Goal: Task Accomplishment & Management: Use online tool/utility

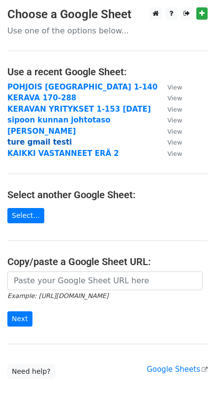
click at [34, 141] on strong "ture gmail testi" at bounding box center [39, 142] width 64 height 9
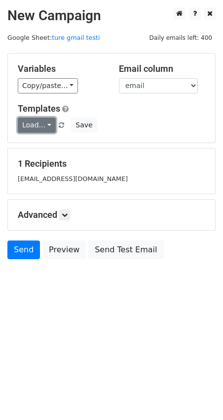
click at [45, 125] on link "Load..." at bounding box center [37, 125] width 38 height 15
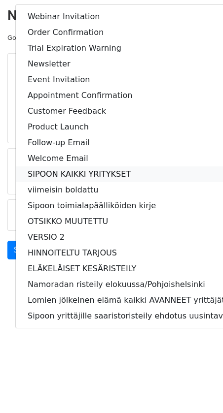
click at [31, 172] on link "SIPOON KAIKKI YRITYKSET" at bounding box center [153, 174] width 274 height 16
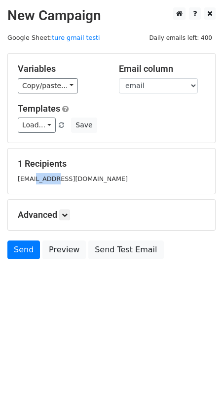
click at [31, 172] on div "1 Recipients ture.nyholm@gmail.com" at bounding box center [111, 172] width 187 height 26
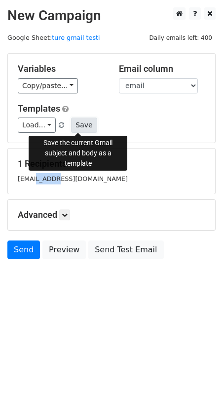
click at [77, 128] on button "Save" at bounding box center [84, 125] width 26 height 15
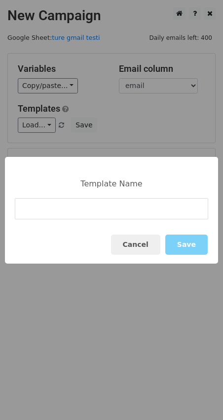
click at [22, 206] on input at bounding box center [111, 208] width 193 height 21
type input "s"
click at [28, 212] on input "sippoon kaikki yritykset 2" at bounding box center [111, 208] width 193 height 21
type input "Sipoon kaikki yritykset 2"
click at [184, 246] on button "Save" at bounding box center [186, 245] width 42 height 20
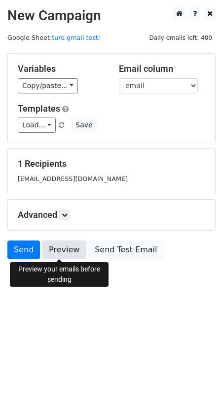
click at [61, 250] on link "Preview" at bounding box center [63, 250] width 43 height 19
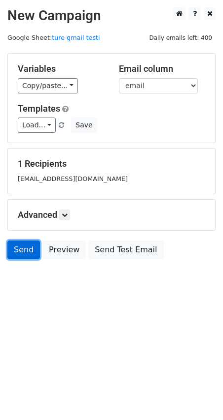
click at [25, 250] on link "Send" at bounding box center [23, 250] width 32 height 19
